Goal: Task Accomplishment & Management: Use online tool/utility

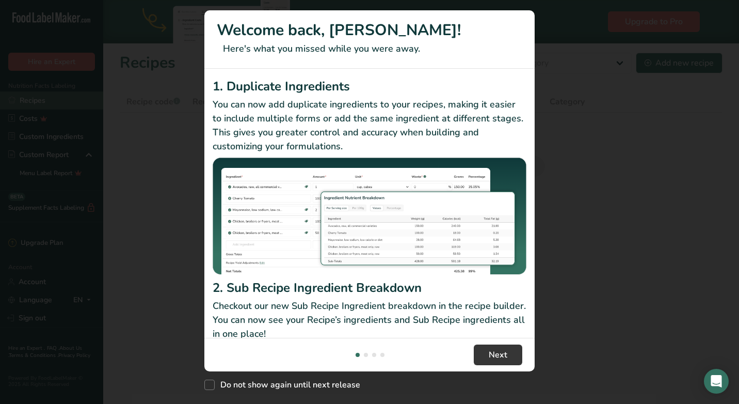
click at [34, 99] on div "New Features" at bounding box center [369, 202] width 739 height 404
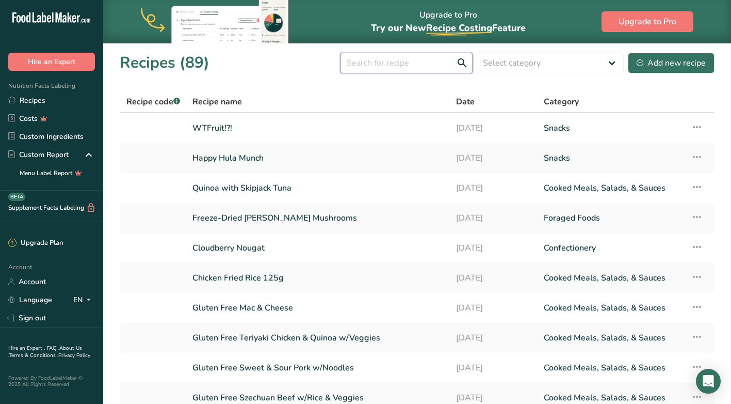
click at [437, 59] on input "text" at bounding box center [407, 63] width 132 height 21
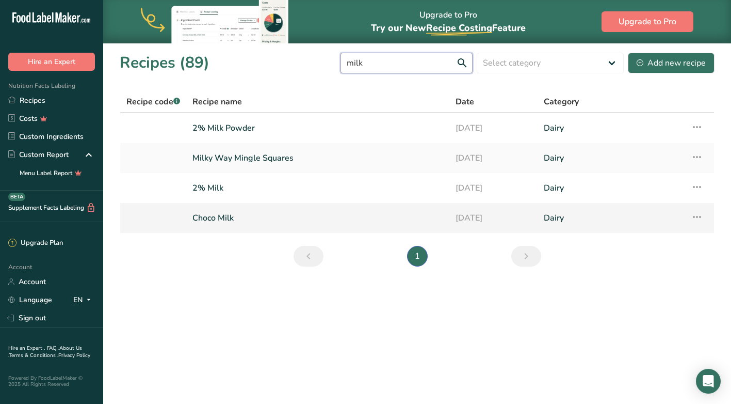
type input "milk"
click at [230, 217] on link "Choco Milk" at bounding box center [318, 218] width 251 height 22
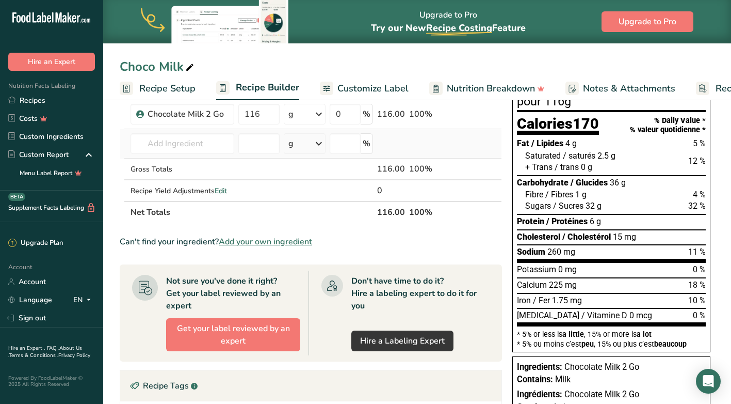
scroll to position [52, 0]
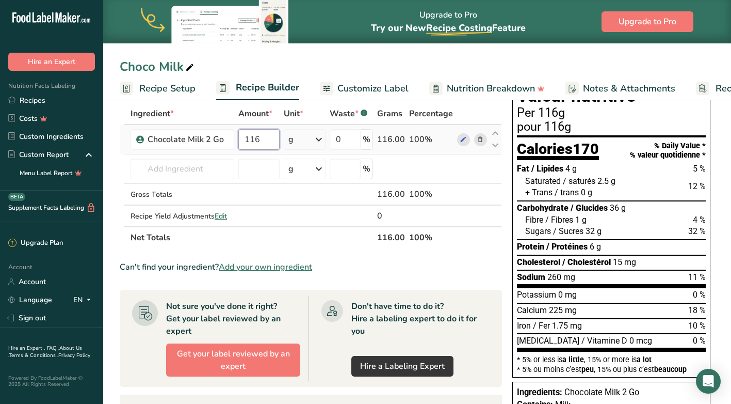
click at [266, 138] on input "116" at bounding box center [258, 139] width 41 height 21
type input "100"
click at [413, 51] on div "Choco Milk Recipe Setup Recipe Builder Customize Label Nutrition Breakdown Note…" at bounding box center [417, 50] width 628 height 100
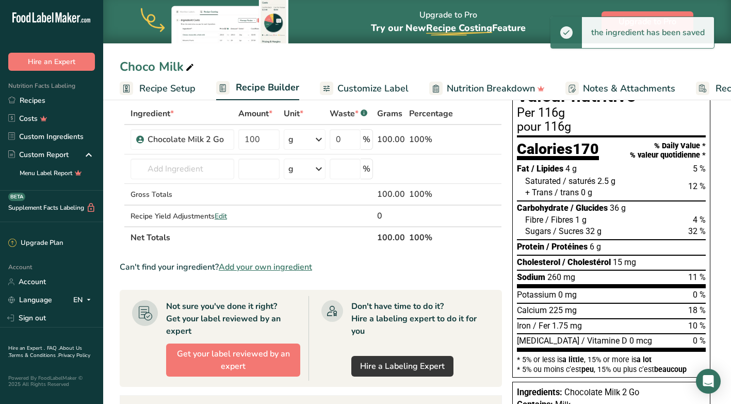
click at [165, 88] on span "Recipe Setup" at bounding box center [167, 89] width 56 height 14
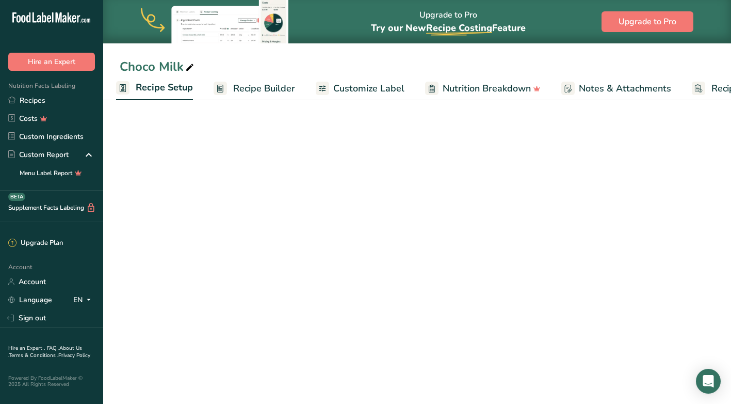
scroll to position [47, 0]
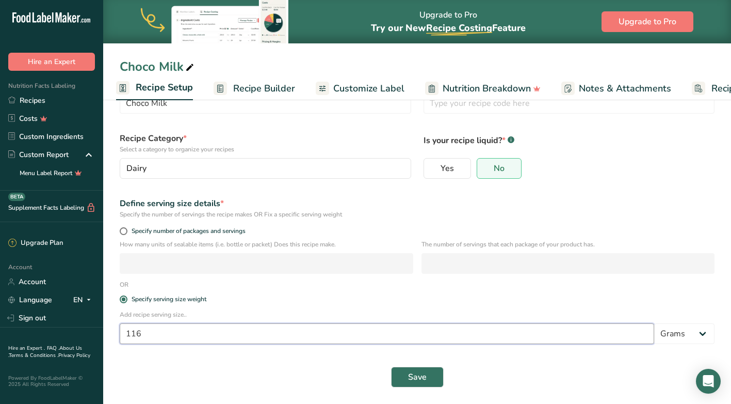
drag, startPoint x: 143, startPoint y: 333, endPoint x: 118, endPoint y: 333, distance: 25.3
click at [118, 333] on div "Add recipe serving size.. 116 Grams kg mg mcg lb oz l mL fl oz tbsp tsp cup qt …" at bounding box center [418, 330] width 608 height 40
type input "100"
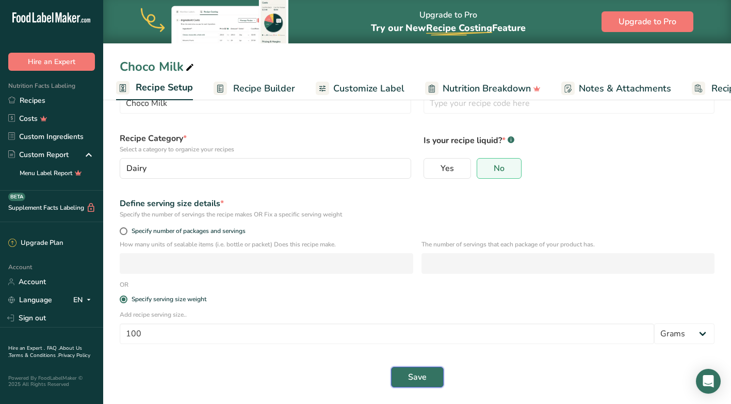
click at [426, 375] on span "Save" at bounding box center [417, 377] width 19 height 12
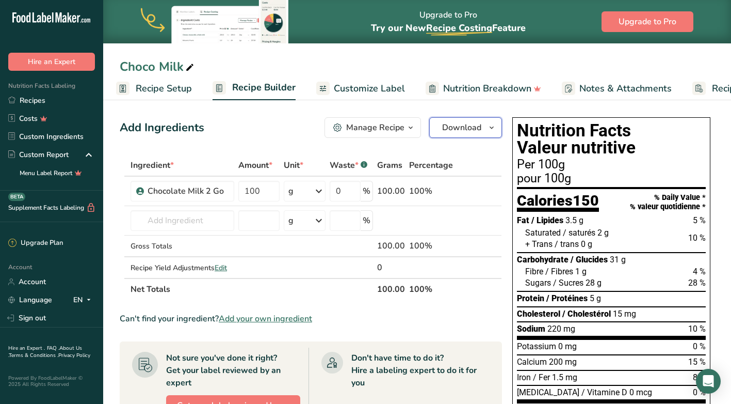
click at [462, 127] on span "Download" at bounding box center [461, 127] width 39 height 12
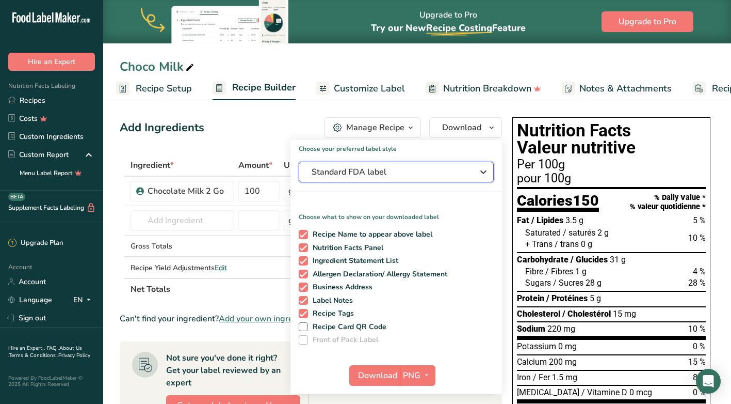
click at [368, 170] on span "Standard FDA label" at bounding box center [389, 172] width 155 height 12
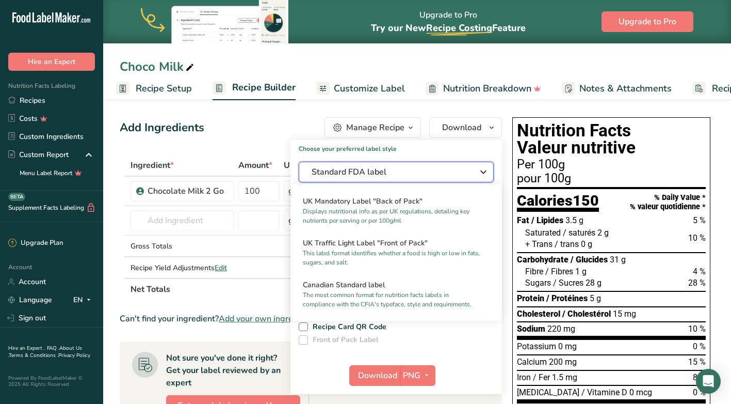
scroll to position [361, 0]
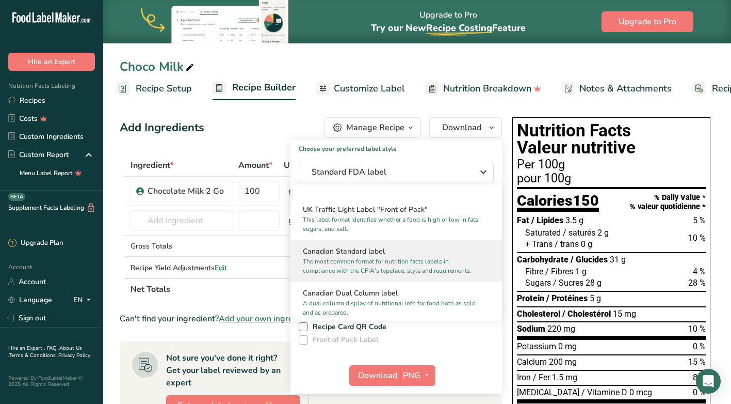
click at [364, 270] on p "The most common format for nutrition facts labels in compliance with the CFIA's…" at bounding box center [392, 266] width 178 height 19
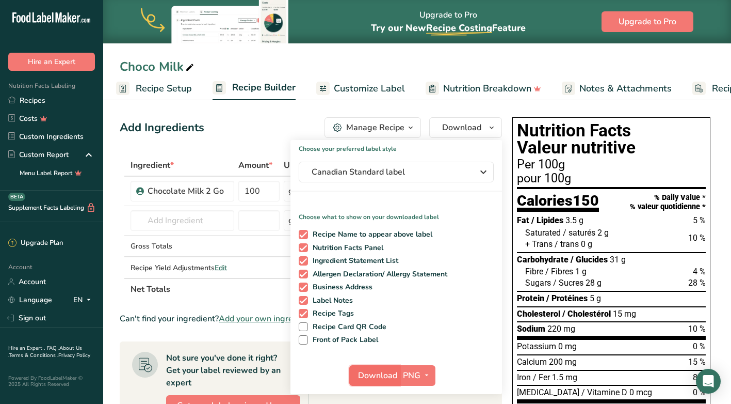
click at [378, 380] on span "Download" at bounding box center [377, 375] width 39 height 12
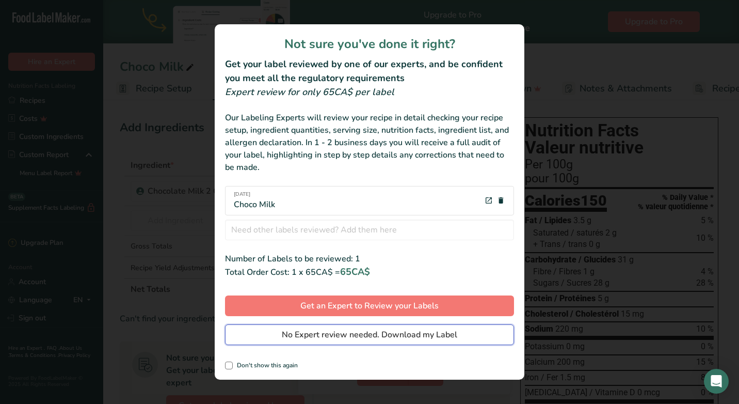
click at [360, 337] on span "No Expert review needed. Download my Label" at bounding box center [370, 334] width 176 height 12
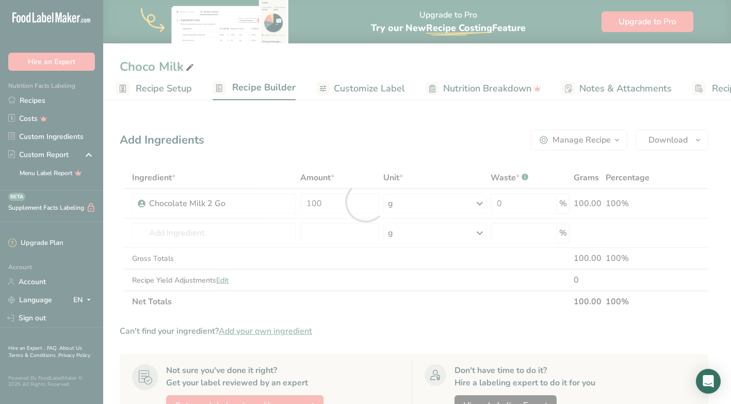
scroll to position [0, 0]
